Goal: Check status: Check status

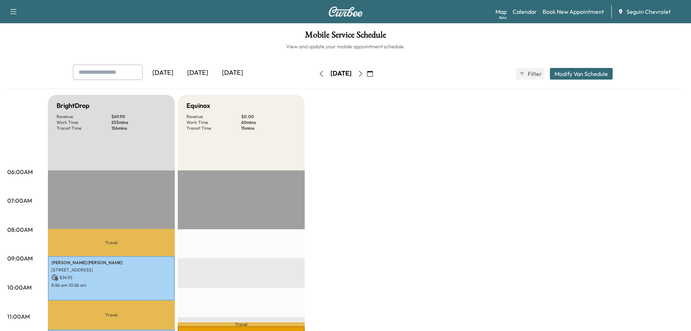
click at [206, 72] on div "[DATE]" at bounding box center [197, 73] width 35 height 17
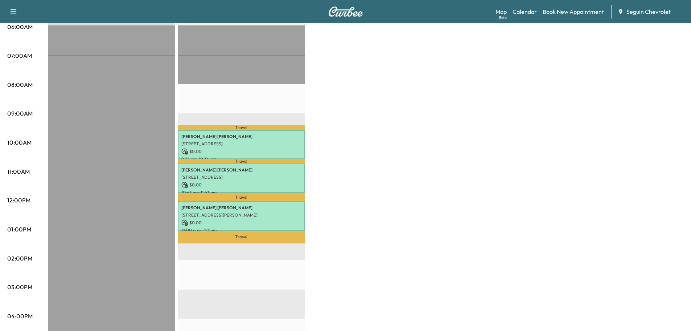
scroll to position [145, 0]
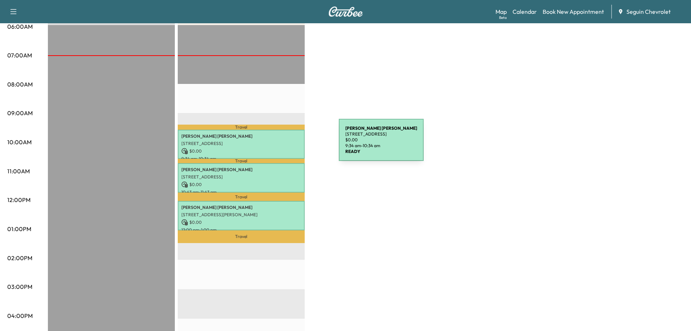
click at [284, 144] on p "[STREET_ADDRESS]" at bounding box center [241, 143] width 120 height 6
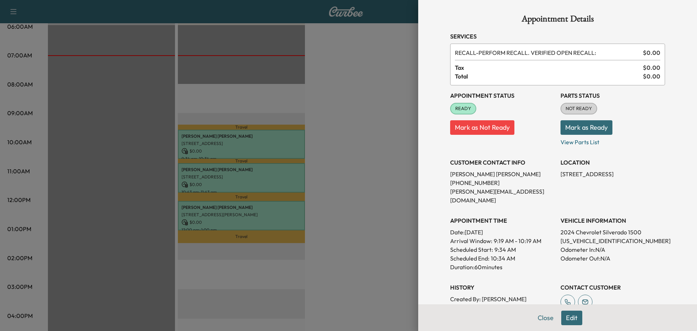
click at [282, 183] on div at bounding box center [348, 165] width 697 height 331
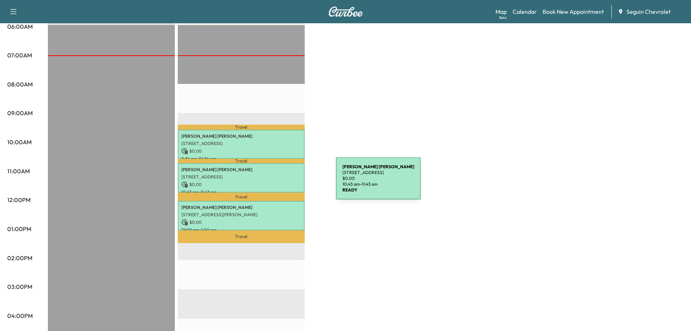
click at [282, 183] on p "$ 0.00" at bounding box center [241, 184] width 120 height 7
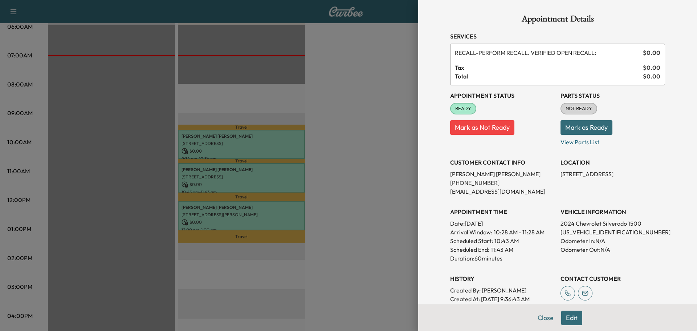
click at [292, 215] on div at bounding box center [348, 165] width 697 height 331
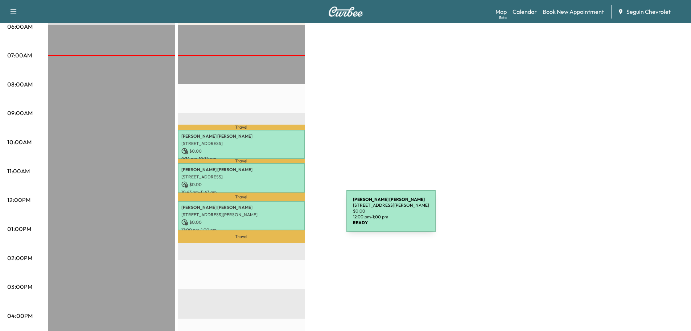
click at [292, 215] on p "[STREET_ADDRESS][PERSON_NAME]" at bounding box center [241, 215] width 120 height 6
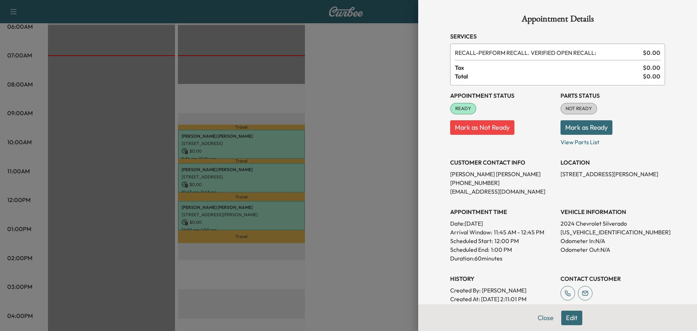
click at [355, 211] on div at bounding box center [348, 165] width 697 height 331
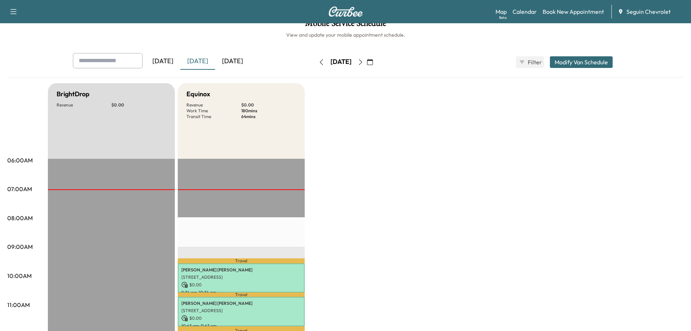
scroll to position [0, 0]
